Goal: Information Seeking & Learning: Learn about a topic

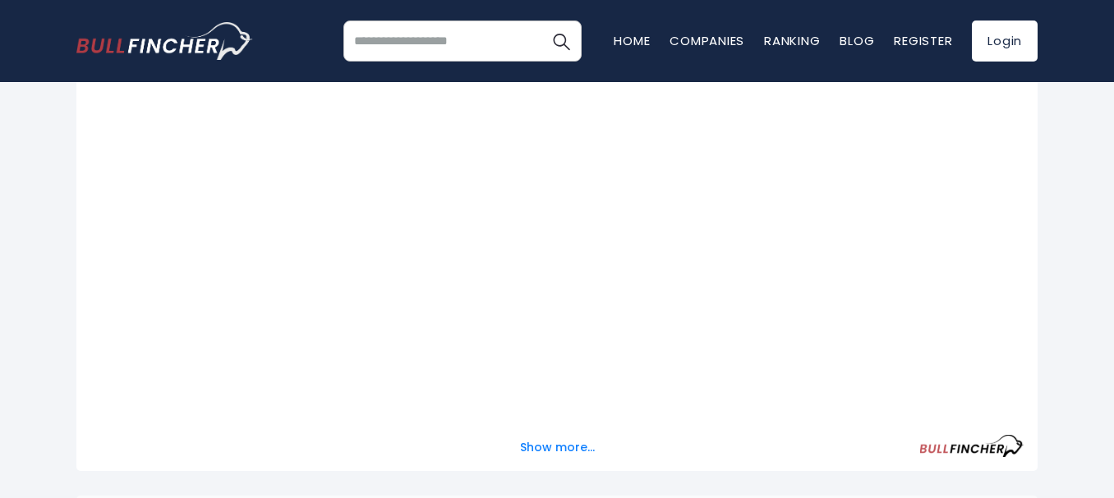
scroll to position [328, 0]
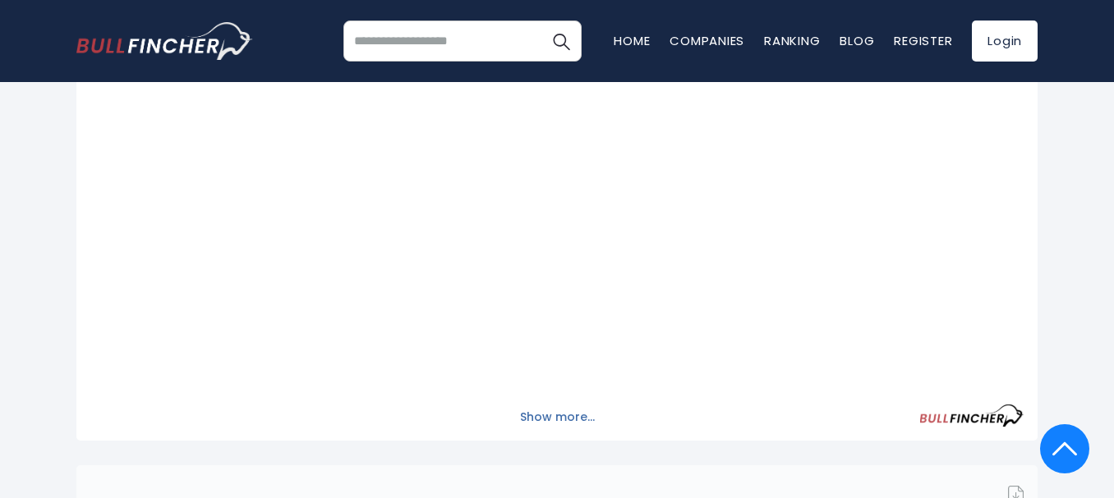
click at [565, 419] on button "Show more..." at bounding box center [557, 417] width 94 height 27
click at [567, 421] on button "Show less..." at bounding box center [557, 417] width 86 height 27
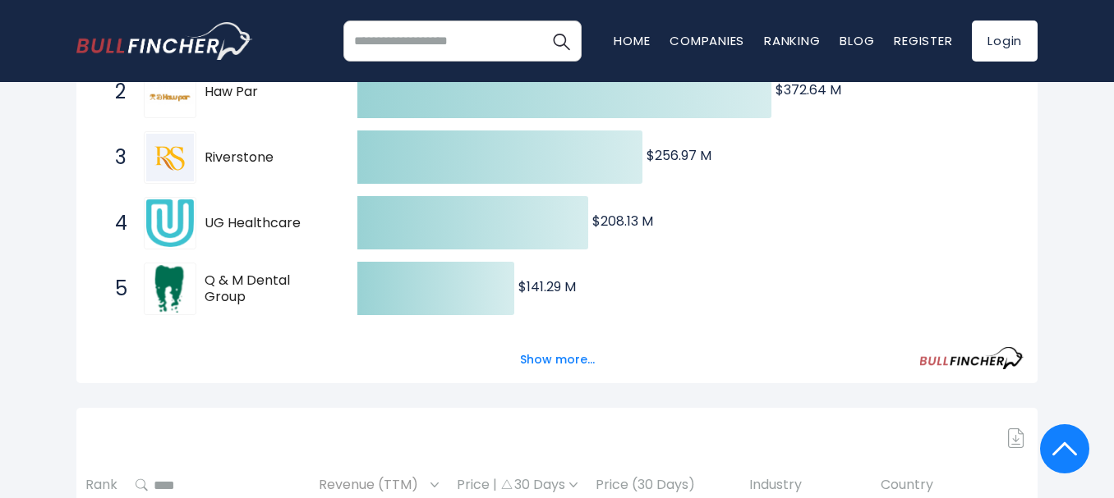
scroll to position [411, 0]
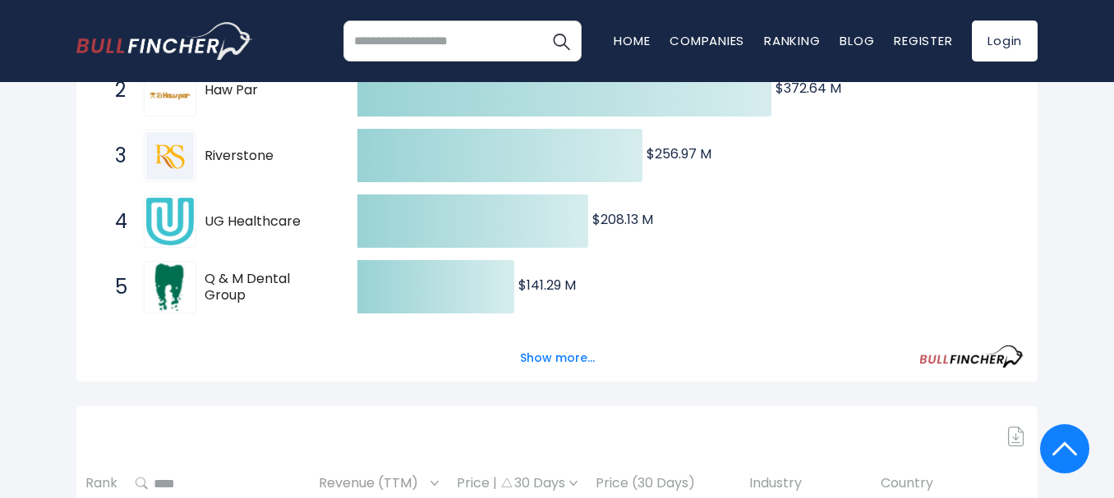
drag, startPoint x: 202, startPoint y: 225, endPoint x: 283, endPoint y: 225, distance: 80.5
click at [283, 225] on div "4 UG Healthcare [DOMAIN_NAME]" at bounding box center [218, 221] width 222 height 53
drag, startPoint x: 302, startPoint y: 224, endPoint x: 216, endPoint y: 216, distance: 86.6
click at [216, 216] on span "UG Healthcare" at bounding box center [266, 222] width 124 height 17
drag, startPoint x: 207, startPoint y: 217, endPoint x: 303, endPoint y: 222, distance: 96.2
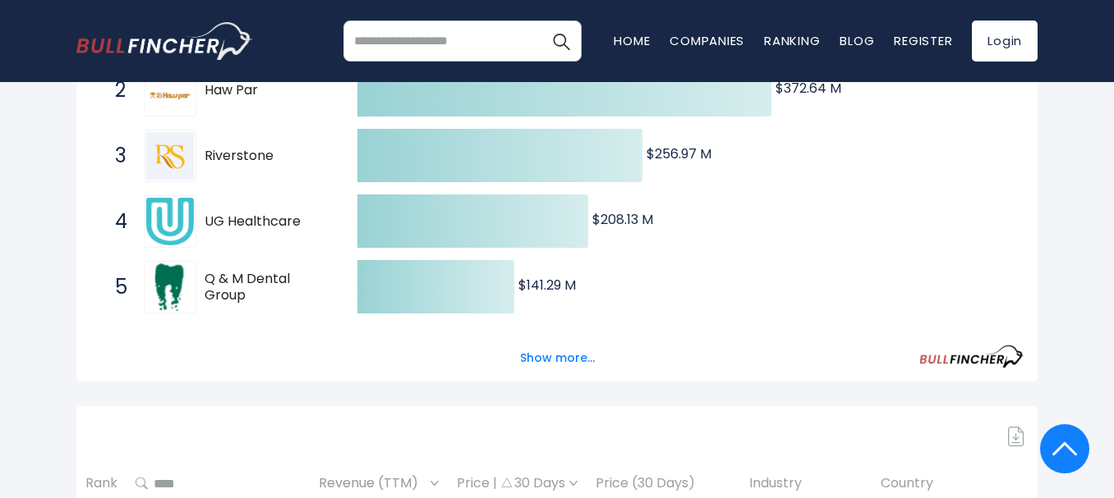
click at [303, 222] on span "UG Healthcare" at bounding box center [266, 222] width 124 height 17
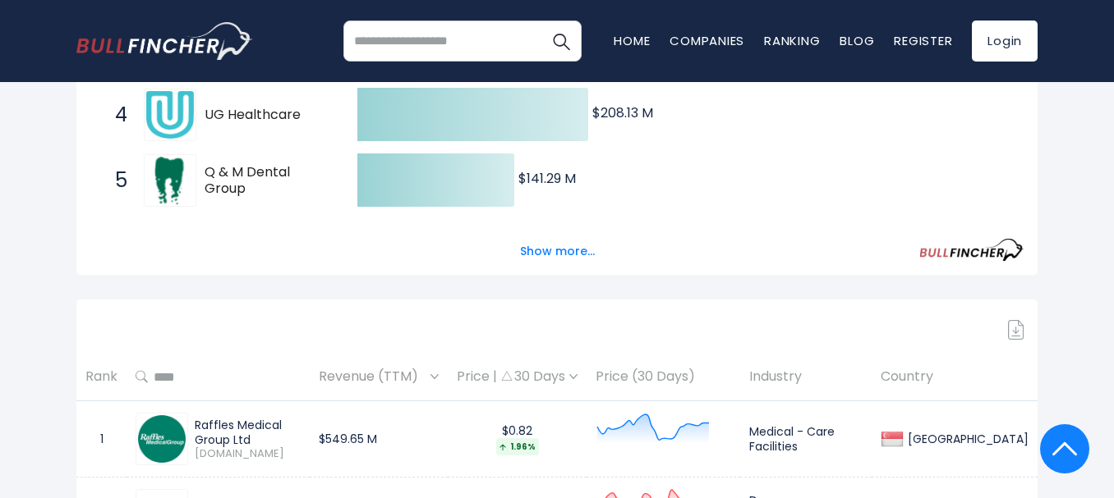
scroll to position [739, 0]
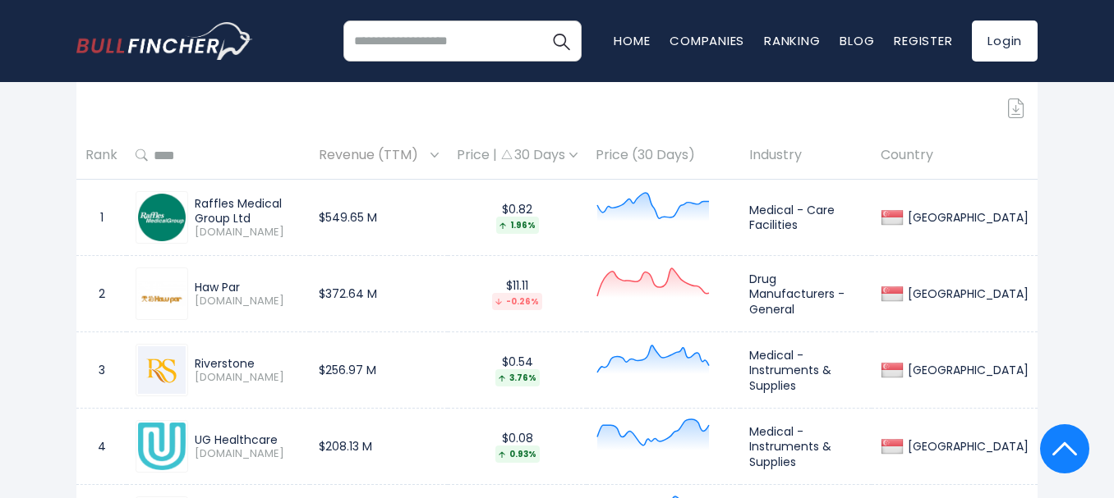
drag, startPoint x: 187, startPoint y: 204, endPoint x: 266, endPoint y: 222, distance: 80.7
click at [266, 222] on div "Raffles Medical Group Ltd [DOMAIN_NAME]" at bounding box center [218, 217] width 165 height 53
drag, startPoint x: 194, startPoint y: 437, endPoint x: 285, endPoint y: 438, distance: 91.2
click at [285, 438] on div "UG Healthcare [DOMAIN_NAME]" at bounding box center [244, 447] width 113 height 29
copy div "UG Healthcare"
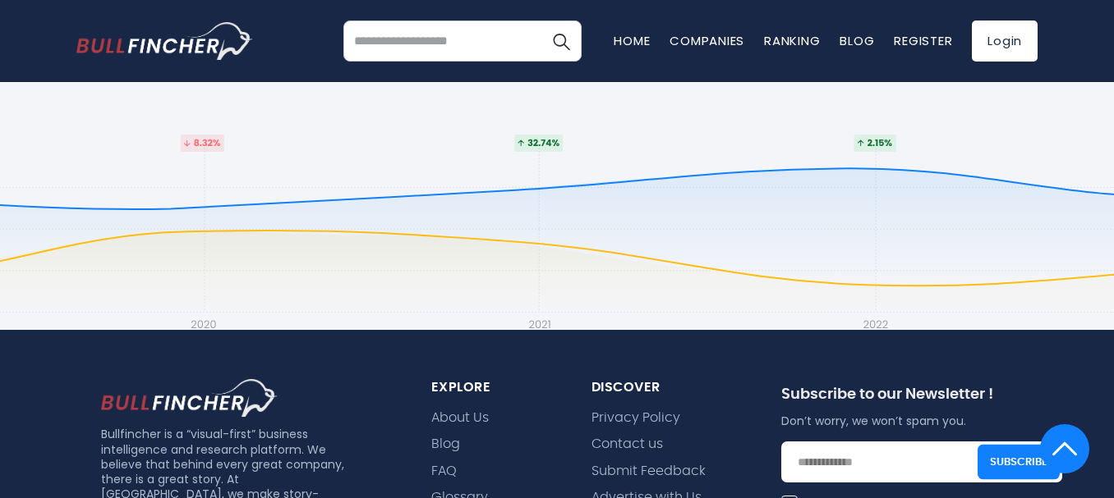
scroll to position [1725, 0]
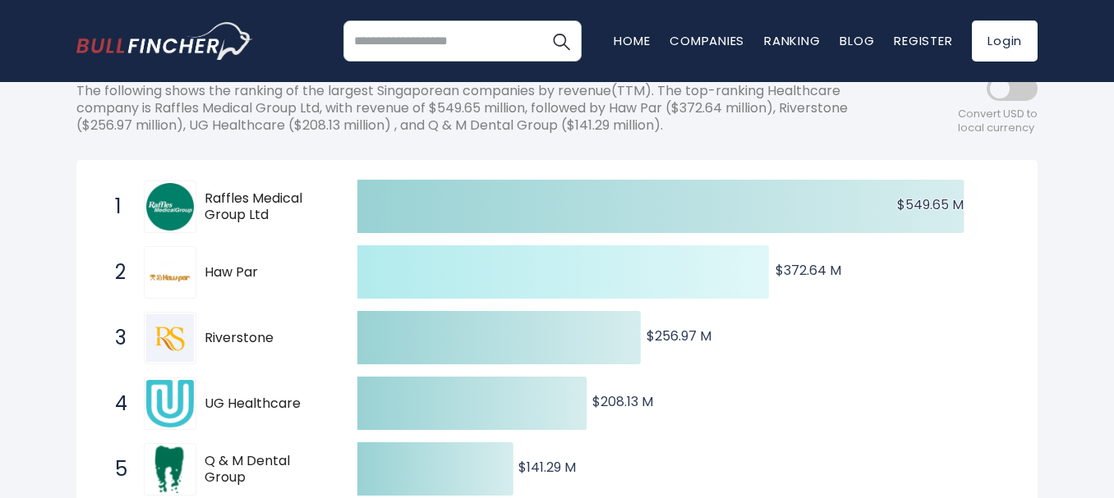
scroll to position [246, 0]
